Goal: Information Seeking & Learning: Learn about a topic

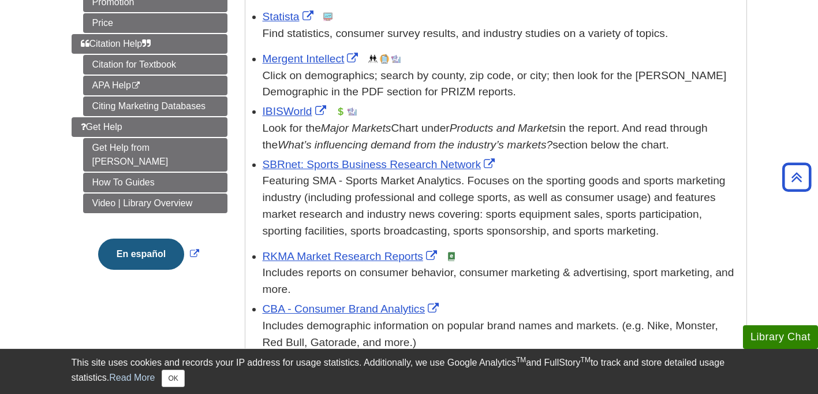
scroll to position [330, 0]
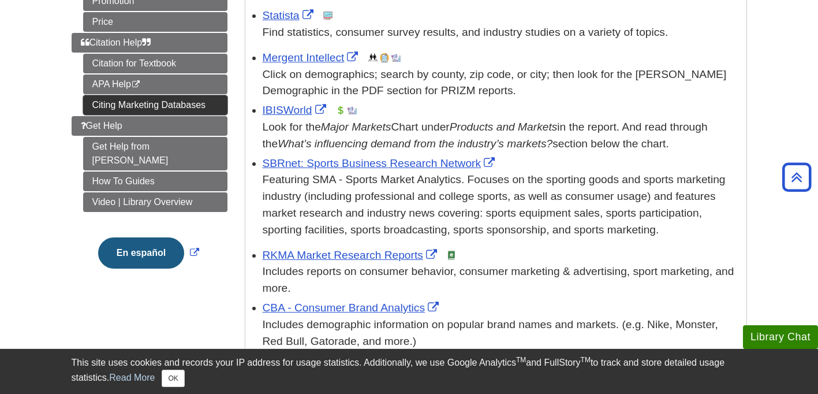
click at [179, 109] on link "Citing Marketing Databases" at bounding box center [155, 105] width 144 height 20
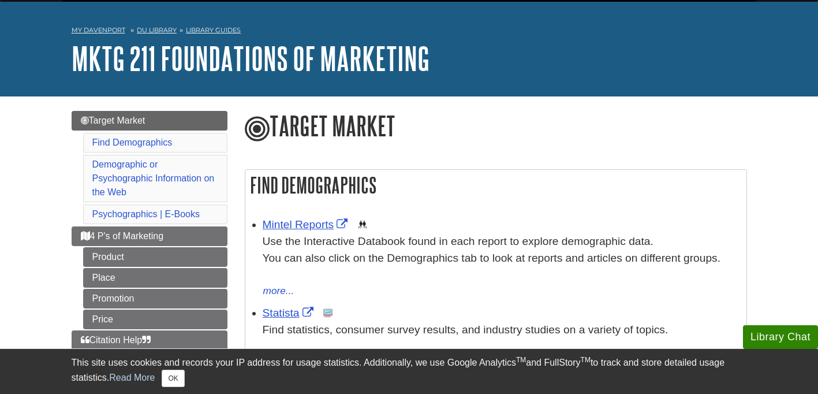
scroll to position [43, 0]
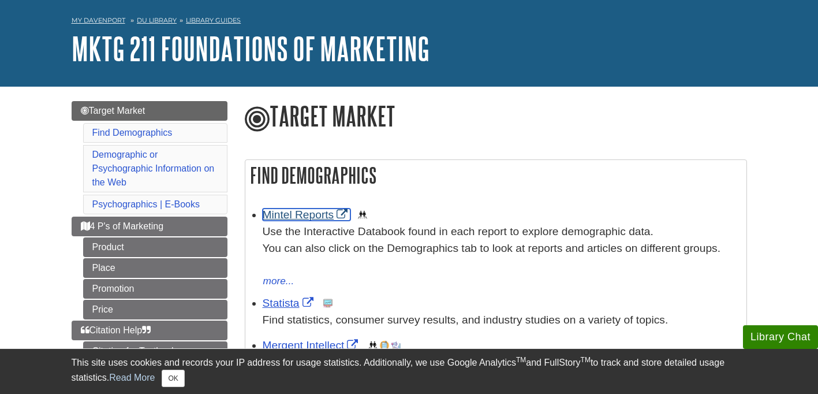
click at [319, 218] on link "Mintel Reports" at bounding box center [307, 214] width 88 height 12
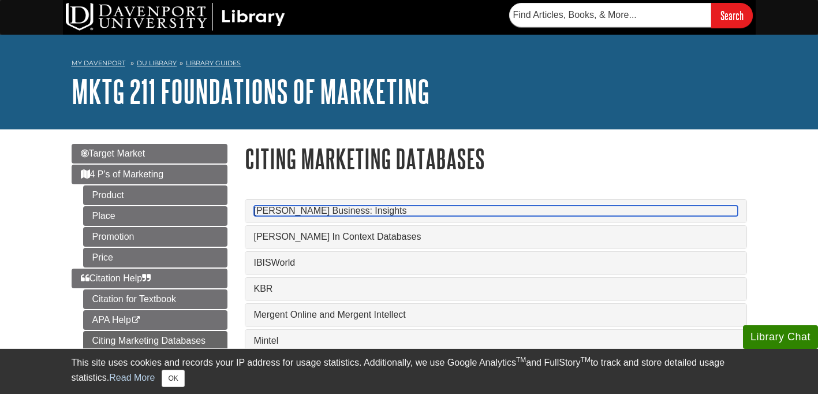
click at [333, 214] on link "Gale Business: Insights" at bounding box center [496, 211] width 484 height 10
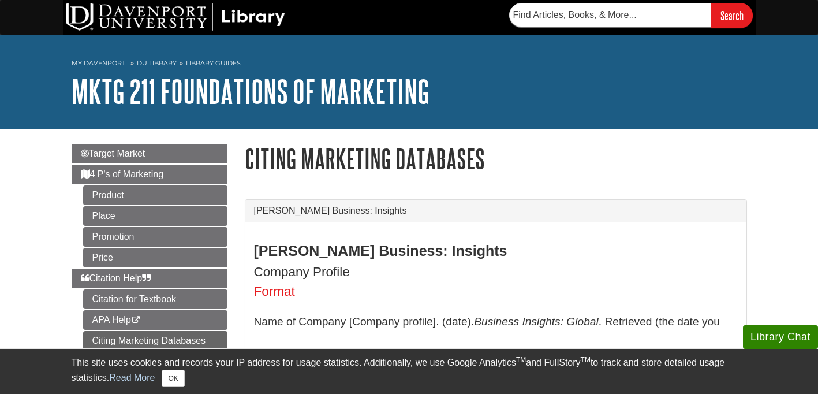
click at [492, 145] on h1 "Citing Marketing Databases" at bounding box center [496, 158] width 502 height 29
